Goal: Find specific page/section: Locate a particular part of the current website

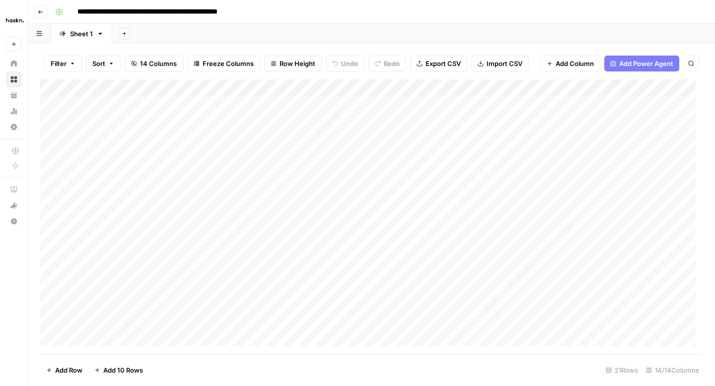
click at [43, 14] on icon "button" at bounding box center [41, 12] width 6 height 6
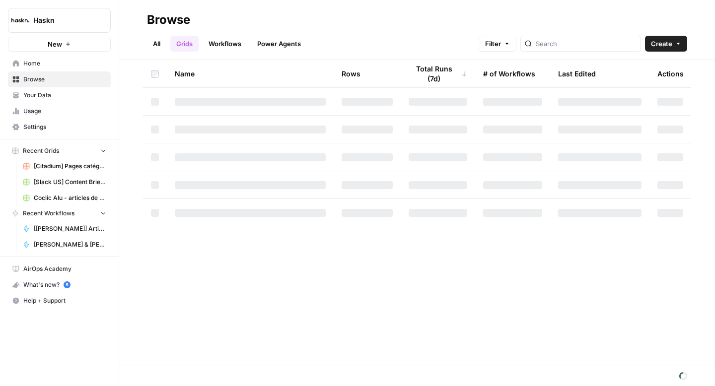
click at [163, 47] on link "All" at bounding box center [156, 44] width 19 height 16
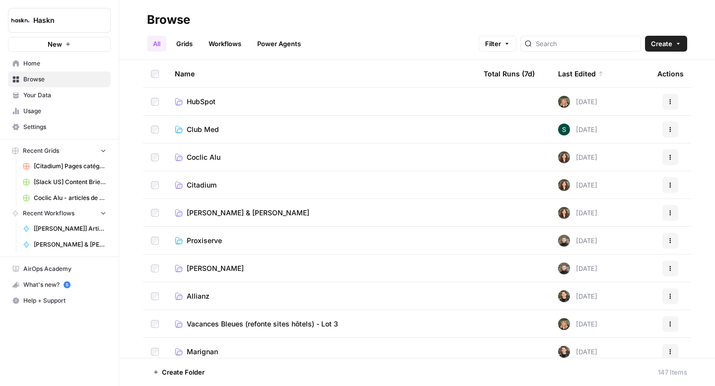
click at [205, 157] on span "Coclic Alu" at bounding box center [204, 157] width 34 height 10
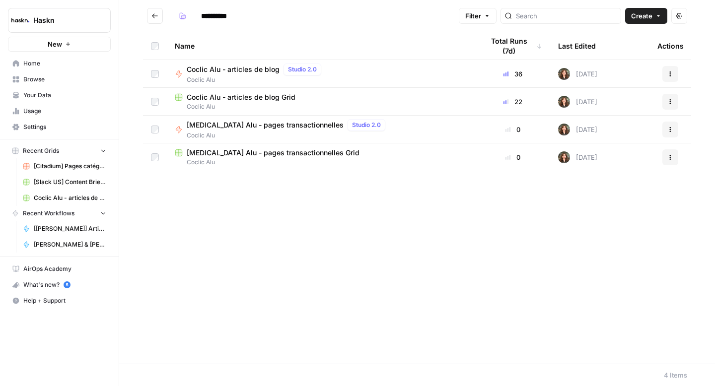
click at [227, 91] on td "Coclic Alu - articles de blog Grid Coclic Alu" at bounding box center [321, 101] width 309 height 27
click at [227, 95] on span "Coclic Alu - articles de blog Grid" at bounding box center [241, 97] width 109 height 10
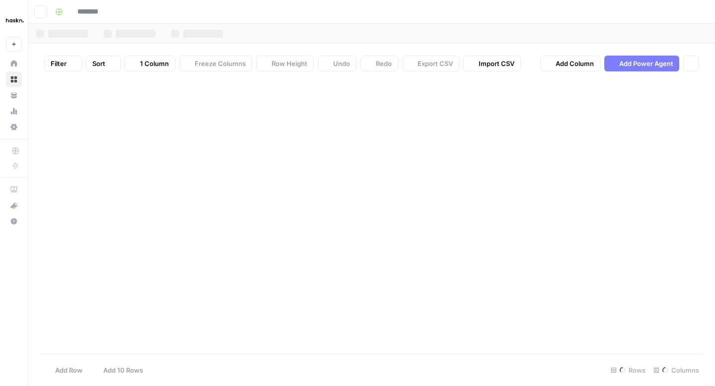
type input "**********"
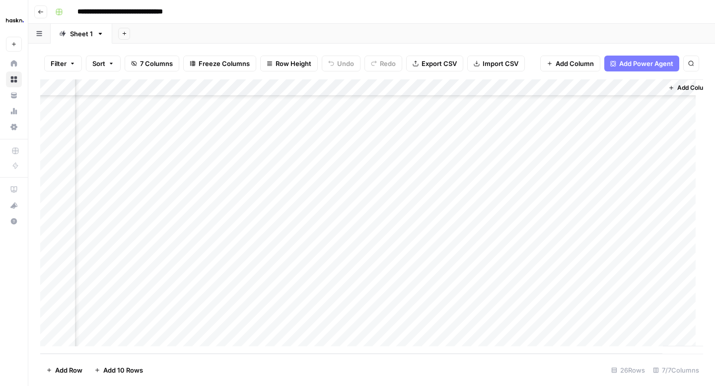
scroll to position [198, 61]
click at [629, 179] on div "Add Column" at bounding box center [371, 216] width 663 height 275
